Goal: Browse casually

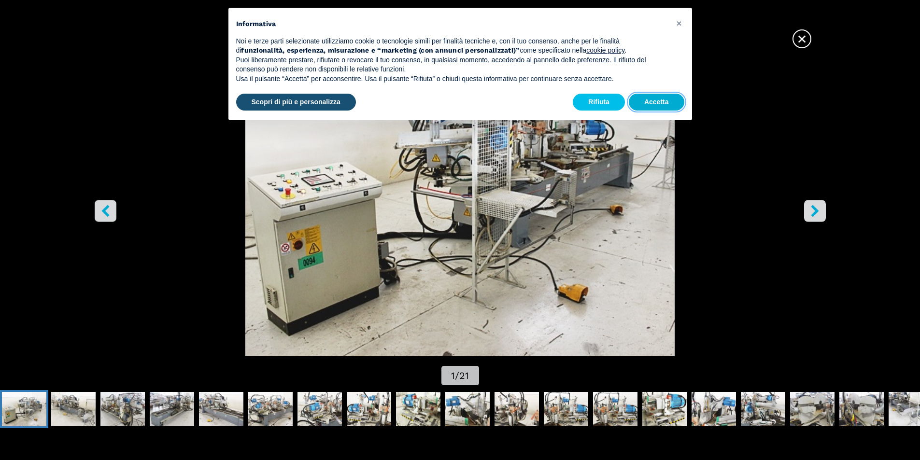
click at [672, 107] on button "Accetta" at bounding box center [657, 102] width 56 height 17
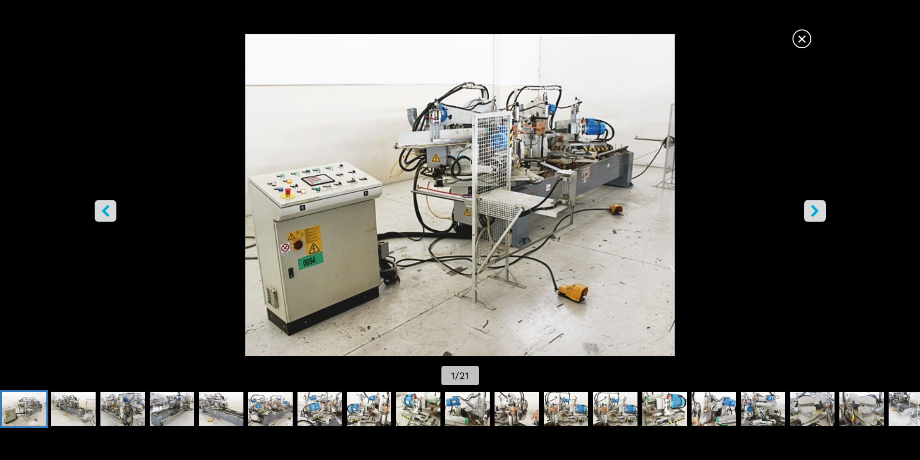
click at [812, 216] on icon "right-button" at bounding box center [815, 211] width 8 height 12
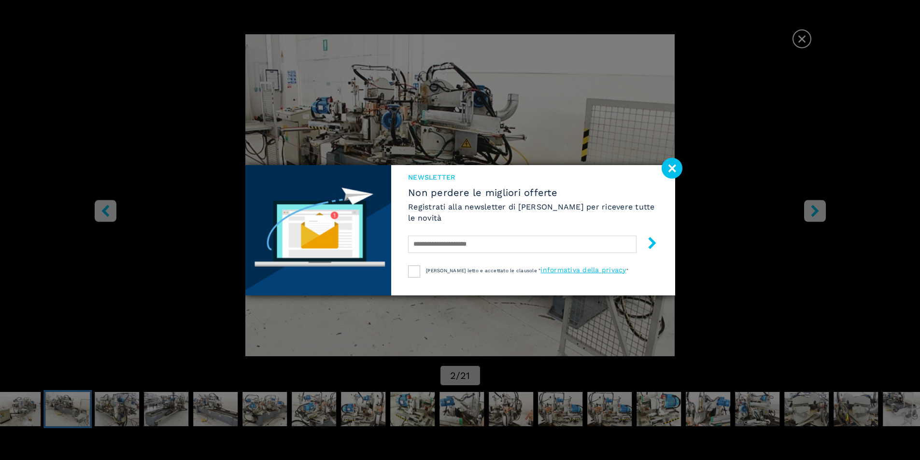
click at [673, 168] on image at bounding box center [671, 168] width 21 height 21
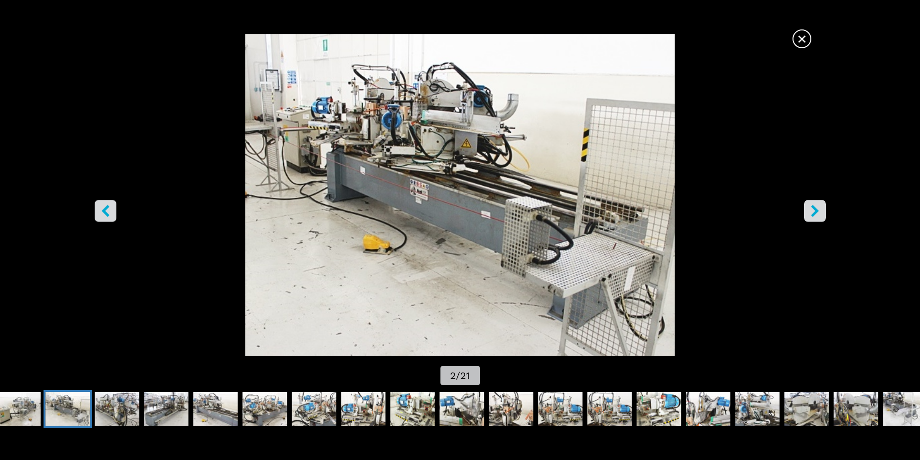
click at [812, 213] on icon "right-button" at bounding box center [815, 211] width 12 height 12
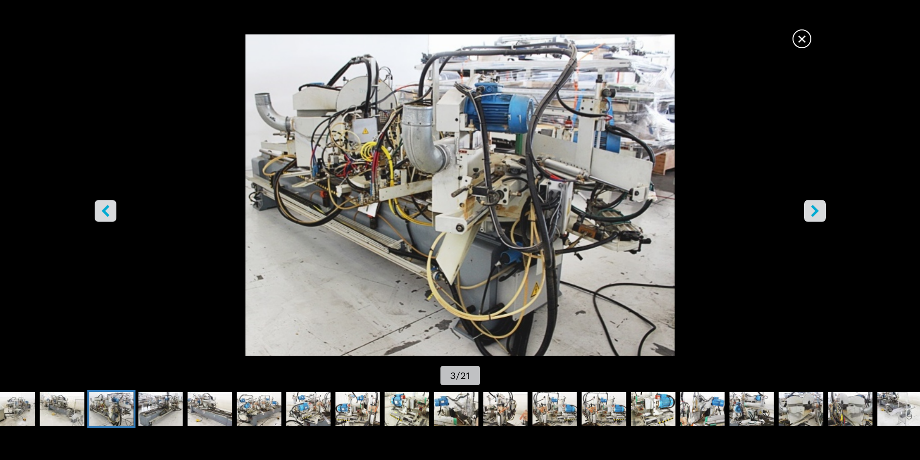
click at [810, 212] on icon "right-button" at bounding box center [815, 211] width 12 height 12
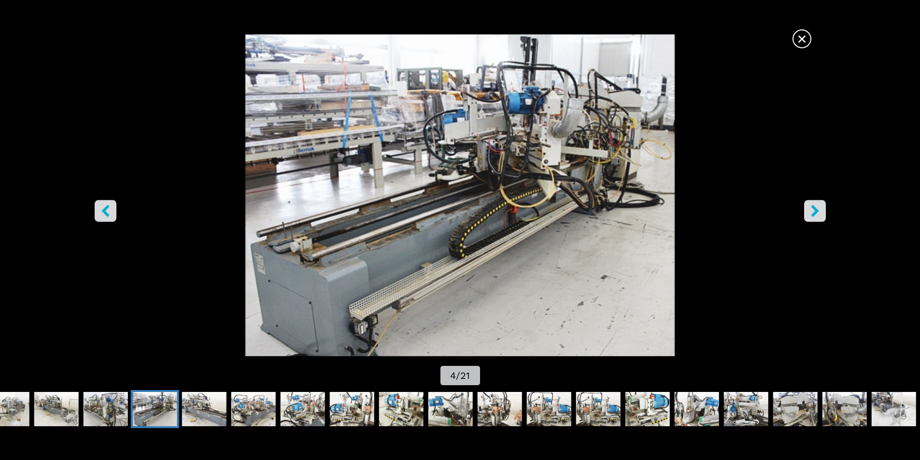
click at [809, 212] on icon "right-button" at bounding box center [815, 211] width 12 height 12
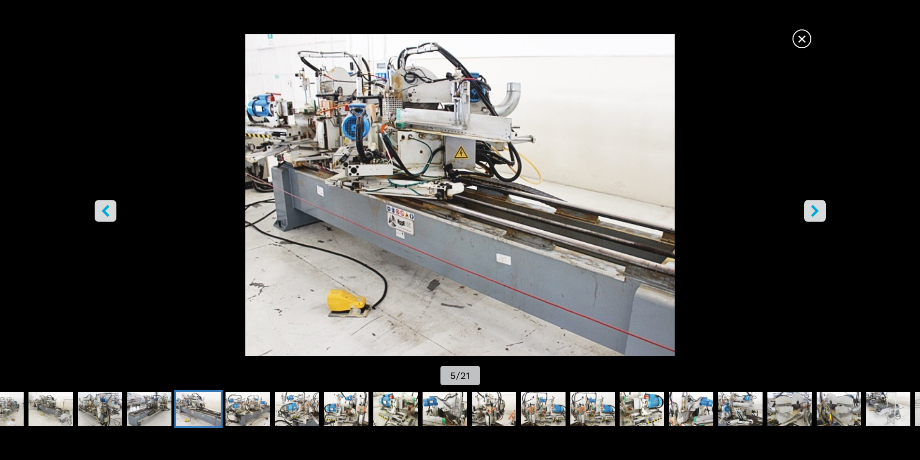
click at [809, 211] on icon "right-button" at bounding box center [815, 211] width 12 height 12
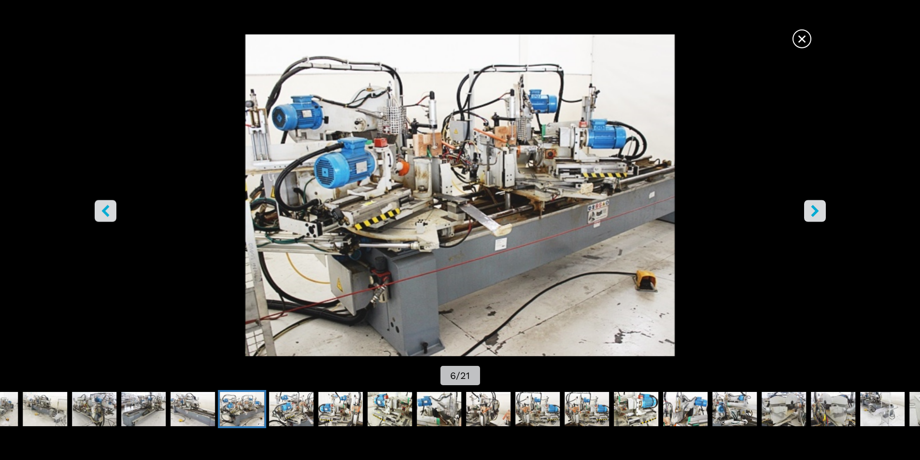
click at [807, 209] on button "right-button" at bounding box center [815, 211] width 22 height 22
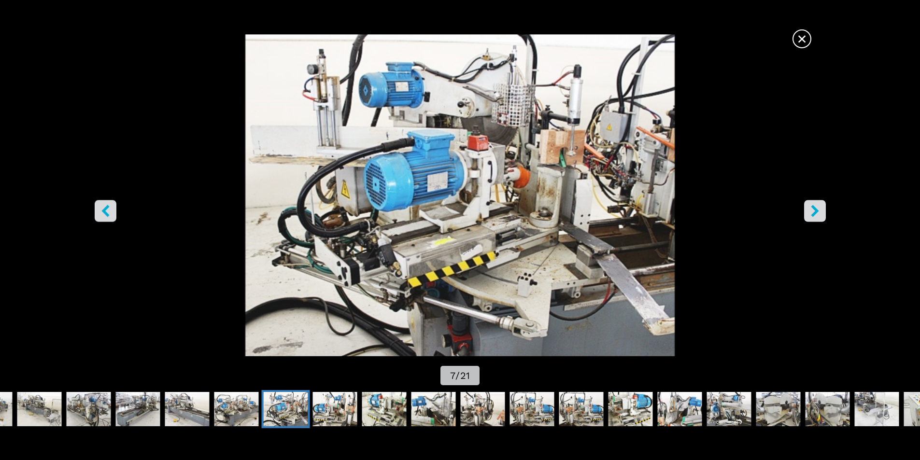
click at [807, 208] on button "right-button" at bounding box center [815, 211] width 22 height 22
